Goal: Task Accomplishment & Management: Manage account settings

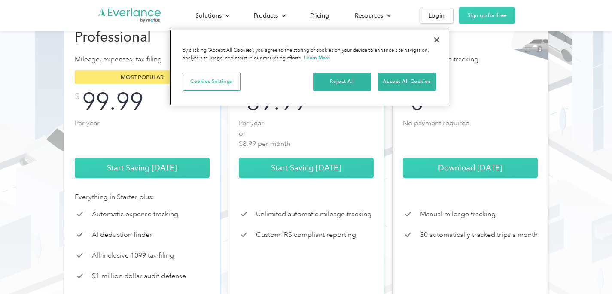
scroll to position [131, 0]
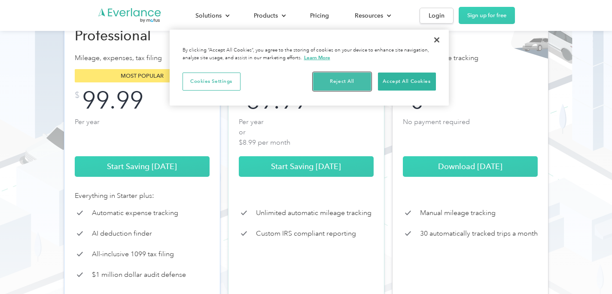
click at [350, 80] on button "Reject All" at bounding box center [342, 82] width 58 height 18
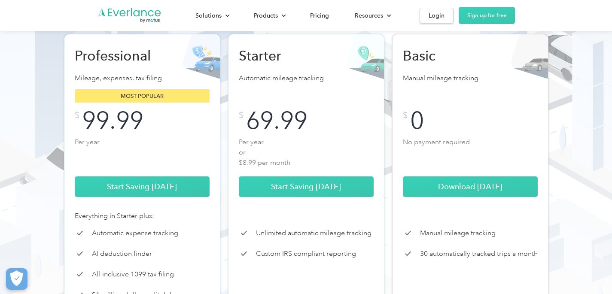
scroll to position [112, 0]
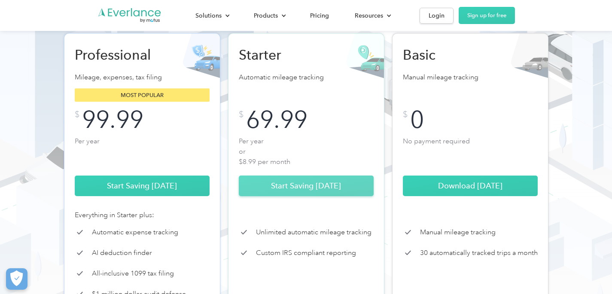
click at [299, 187] on link "Start Saving Today" at bounding box center [306, 186] width 135 height 21
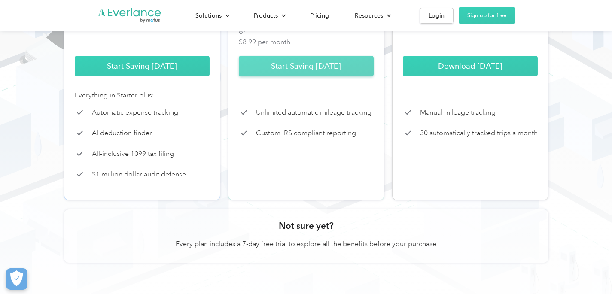
scroll to position [241, 0]
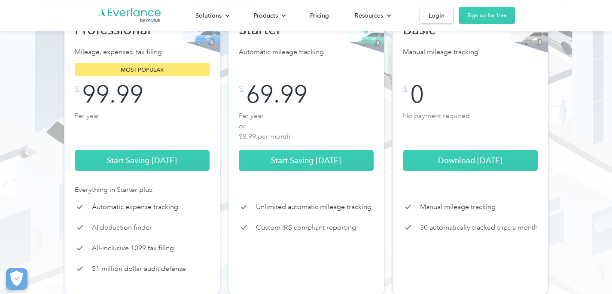
scroll to position [138, 0]
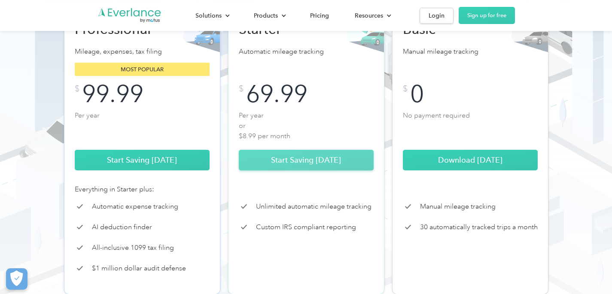
click at [300, 161] on link "Start Saving Today" at bounding box center [306, 160] width 135 height 21
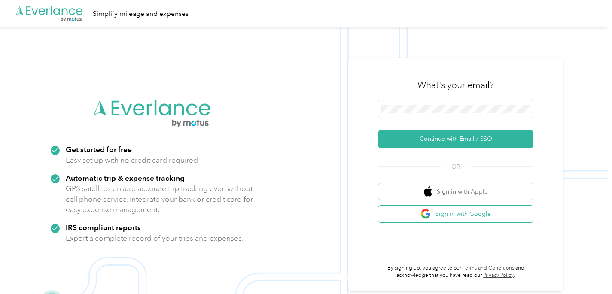
click at [454, 212] on button "Sign in with Google" at bounding box center [455, 214] width 155 height 17
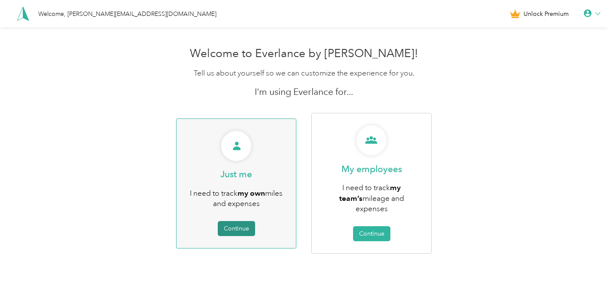
click at [242, 221] on button "Continue" at bounding box center [236, 228] width 37 height 15
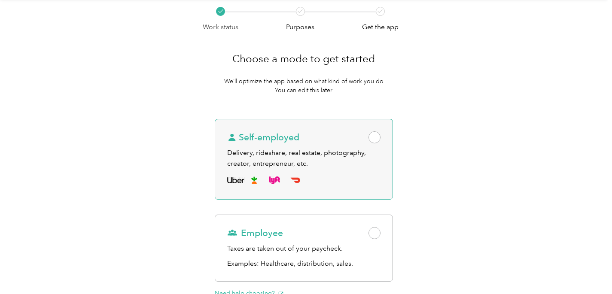
scroll to position [31, 0]
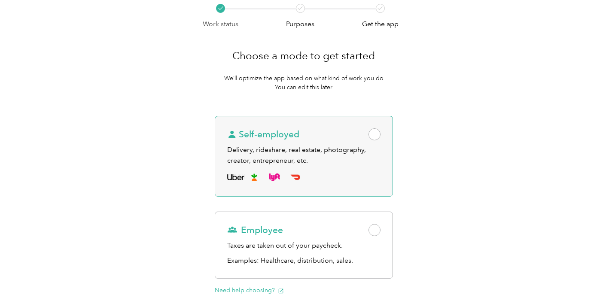
click at [376, 132] on span at bounding box center [374, 134] width 12 height 12
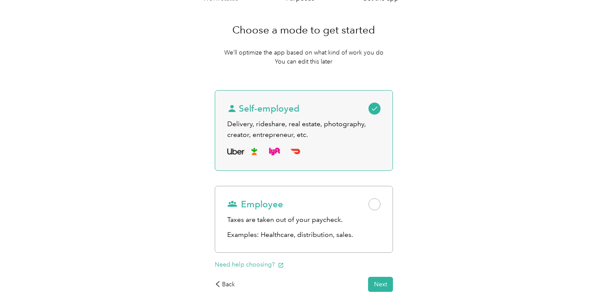
scroll to position [56, 0]
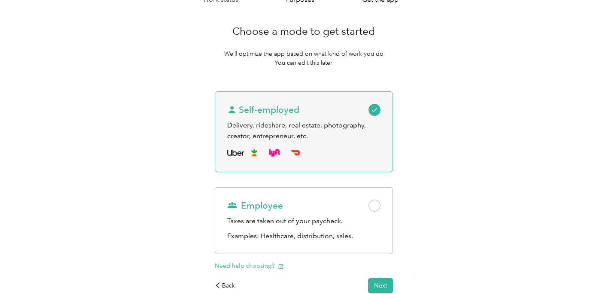
click at [377, 112] on icon at bounding box center [374, 110] width 6 height 6
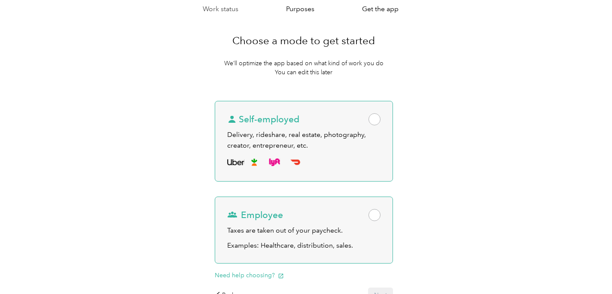
scroll to position [39, 0]
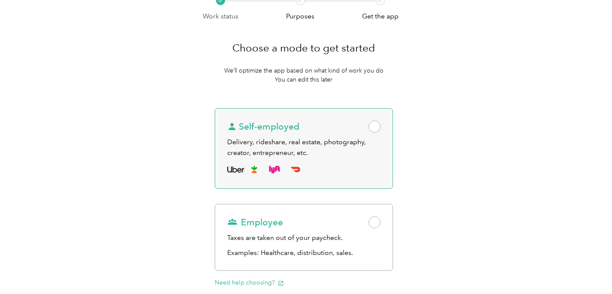
click at [379, 125] on span at bounding box center [374, 127] width 12 height 12
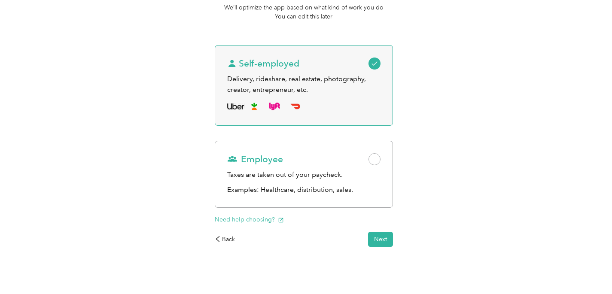
scroll to position [109, 0]
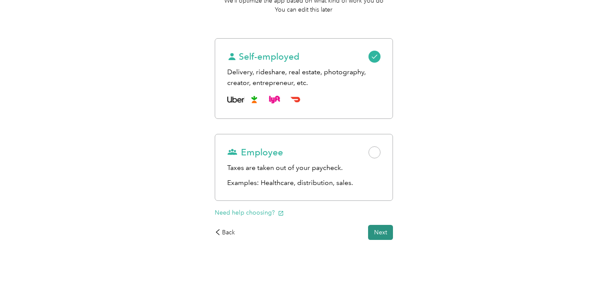
click at [382, 230] on button "Next" at bounding box center [380, 232] width 25 height 15
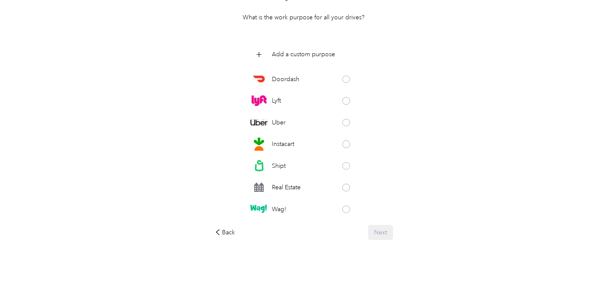
scroll to position [92, 0]
click at [279, 55] on p "Add a custom purpose" at bounding box center [303, 54] width 63 height 9
click at [396, 135] on div "What do you do for work? What is the work purpose for all your drives? Doordash…" at bounding box center [304, 111] width 203 height 282
click at [249, 58] on div "Doordash Lyft Uber Instacart Shipt Real Estate Wag! Taskrabbit Grubhub Favor Am…" at bounding box center [304, 133] width 179 height 170
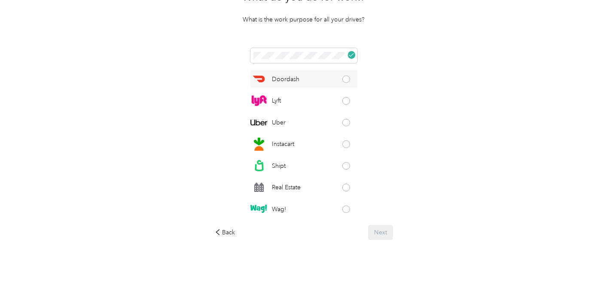
click at [286, 78] on p "Doordash" at bounding box center [285, 79] width 27 height 9
click at [348, 79] on icon at bounding box center [345, 78] width 5 height 5
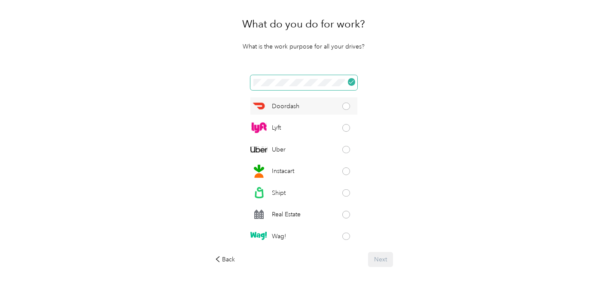
scroll to position [59, 0]
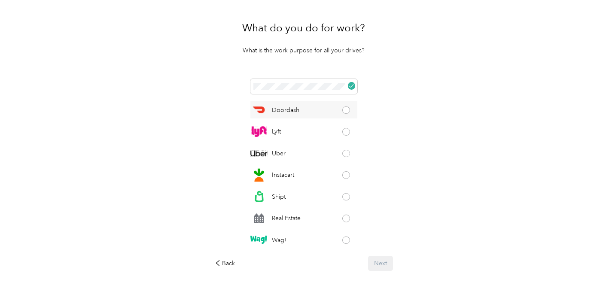
click at [441, 185] on div "Work status Purposes Get the app What do you do for work? What is the work purp…" at bounding box center [303, 146] width 607 height 357
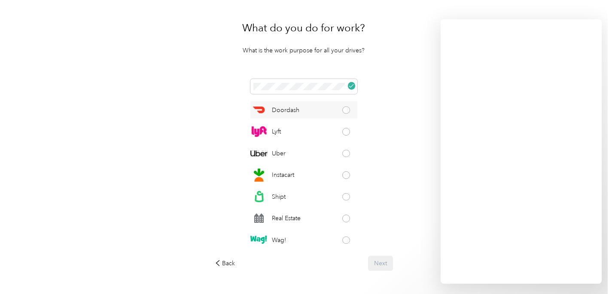
click at [389, 100] on div "Doordash Lyft Uber Instacart Shipt Real Estate Wag! Taskrabbit Grubhub Favor Am…" at bounding box center [304, 164] width 179 height 170
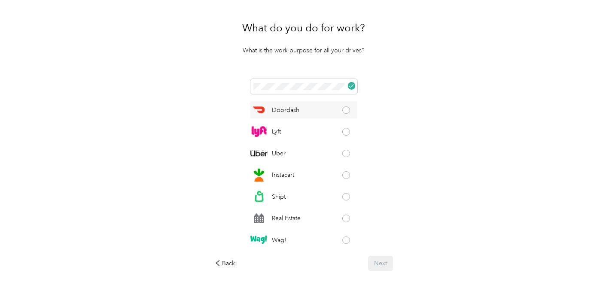
click at [384, 267] on div "Back Next" at bounding box center [304, 263] width 179 height 15
click at [385, 259] on div "Back Next" at bounding box center [304, 263] width 179 height 15
click at [350, 217] on span at bounding box center [346, 219] width 8 height 8
click at [385, 262] on button "Next" at bounding box center [380, 263] width 25 height 15
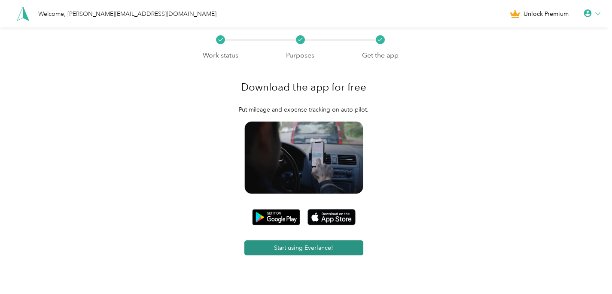
click at [311, 249] on button "Start using Everlance!" at bounding box center [303, 247] width 119 height 15
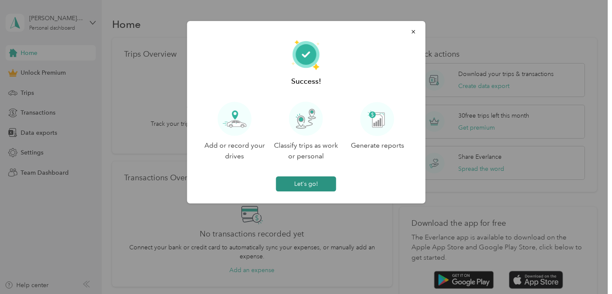
click at [302, 184] on button "Let's go!" at bounding box center [306, 183] width 60 height 15
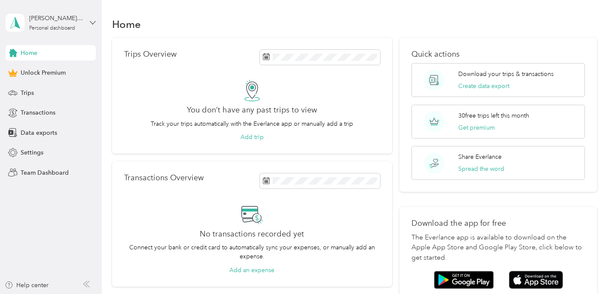
click at [93, 21] on icon at bounding box center [93, 23] width 6 height 6
click at [32, 151] on span "Settings" at bounding box center [32, 152] width 23 height 9
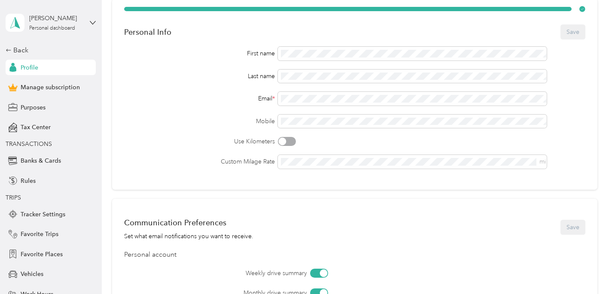
scroll to position [57, 0]
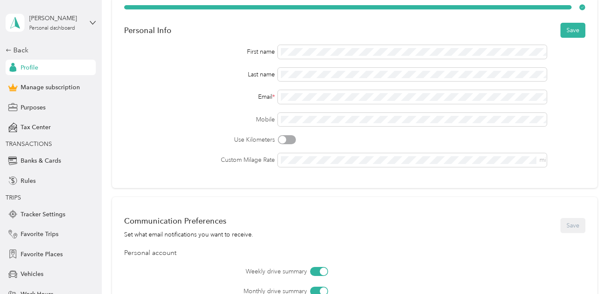
click at [360, 241] on div "Communication Preferences Set what email notifications you want to receive. Sav…" at bounding box center [354, 286] width 485 height 179
click at [572, 33] on button "Save" at bounding box center [572, 30] width 25 height 15
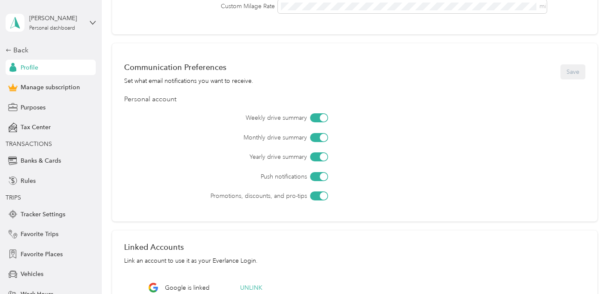
scroll to position [216, 0]
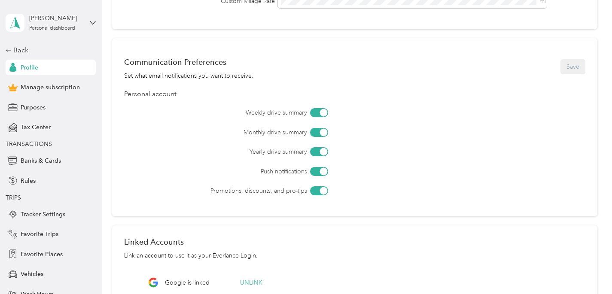
click at [316, 171] on div at bounding box center [319, 171] width 18 height 9
click at [573, 67] on button "Save" at bounding box center [572, 66] width 25 height 15
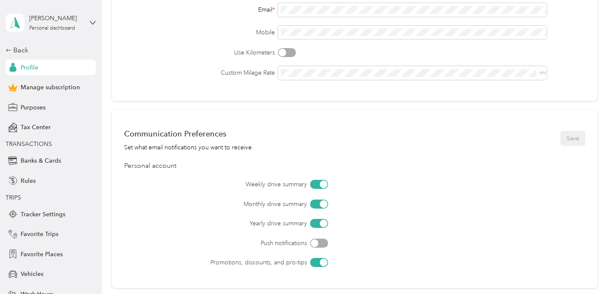
scroll to position [0, 0]
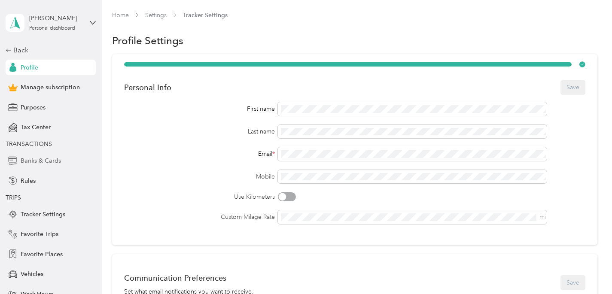
click at [52, 158] on span "Banks & Cards" at bounding box center [41, 160] width 40 height 9
